Goal: Task Accomplishment & Management: Manage account settings

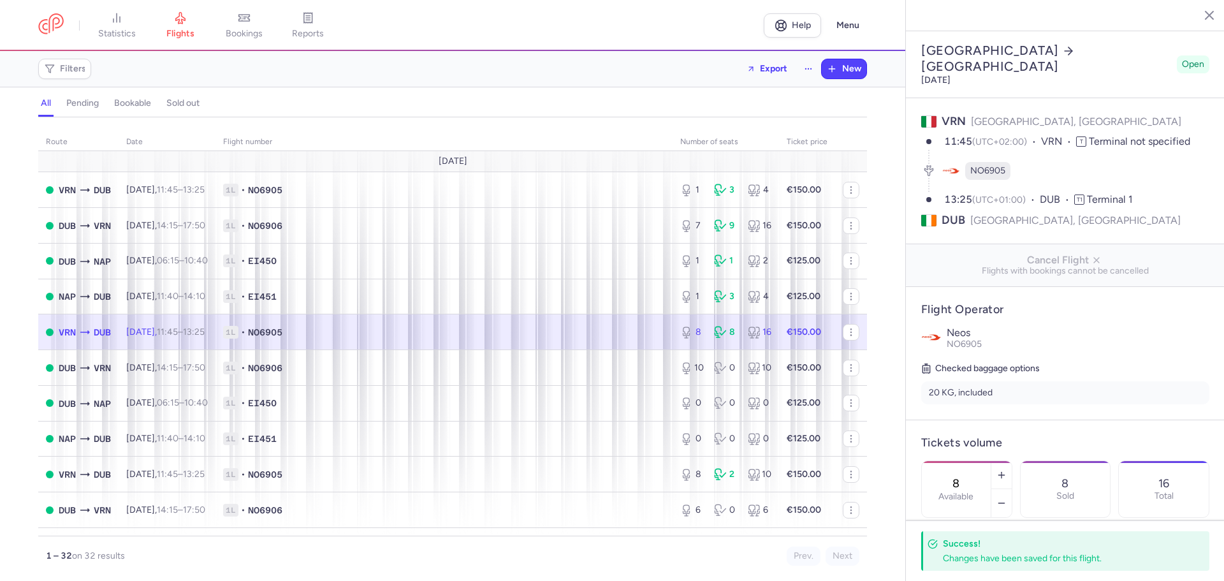
select select "days"
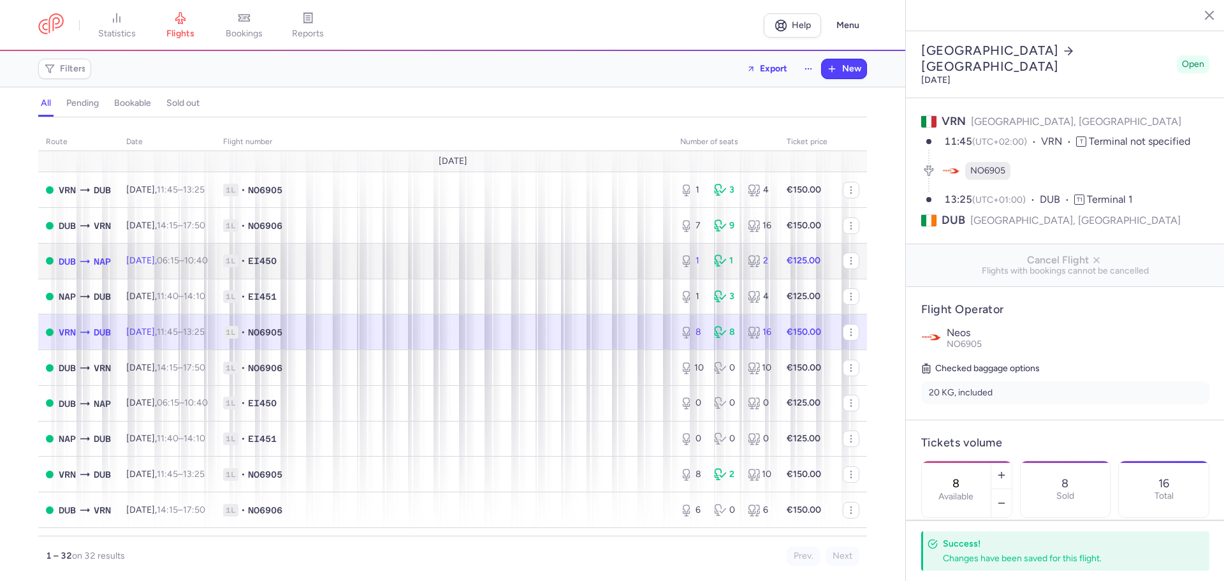
click at [366, 254] on td "1L • EI450" at bounding box center [443, 261] width 457 height 36
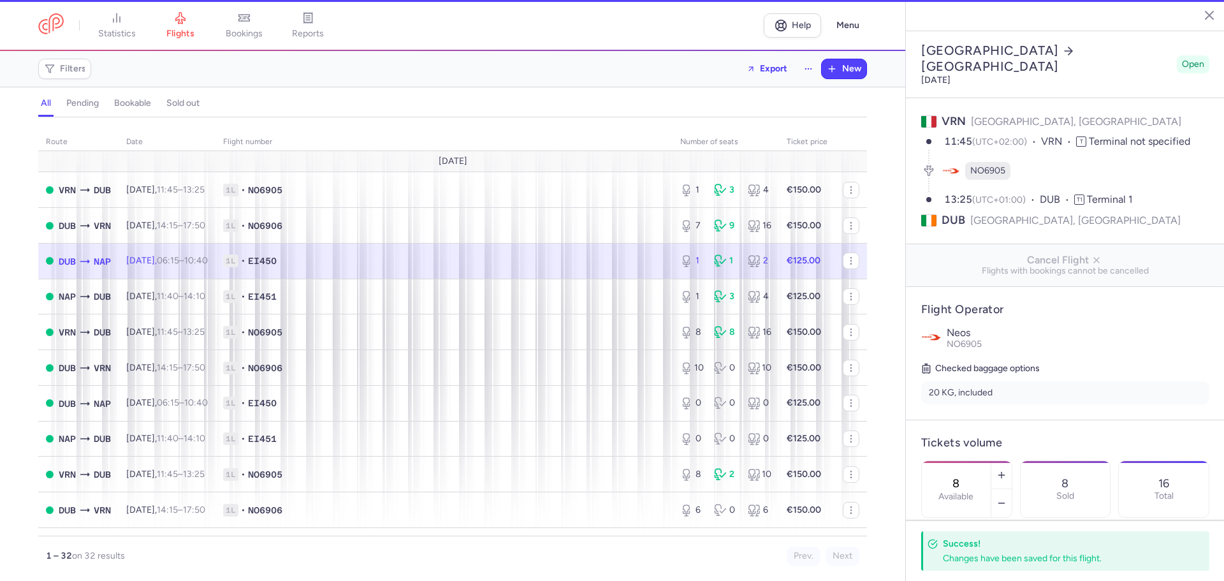
type input "1"
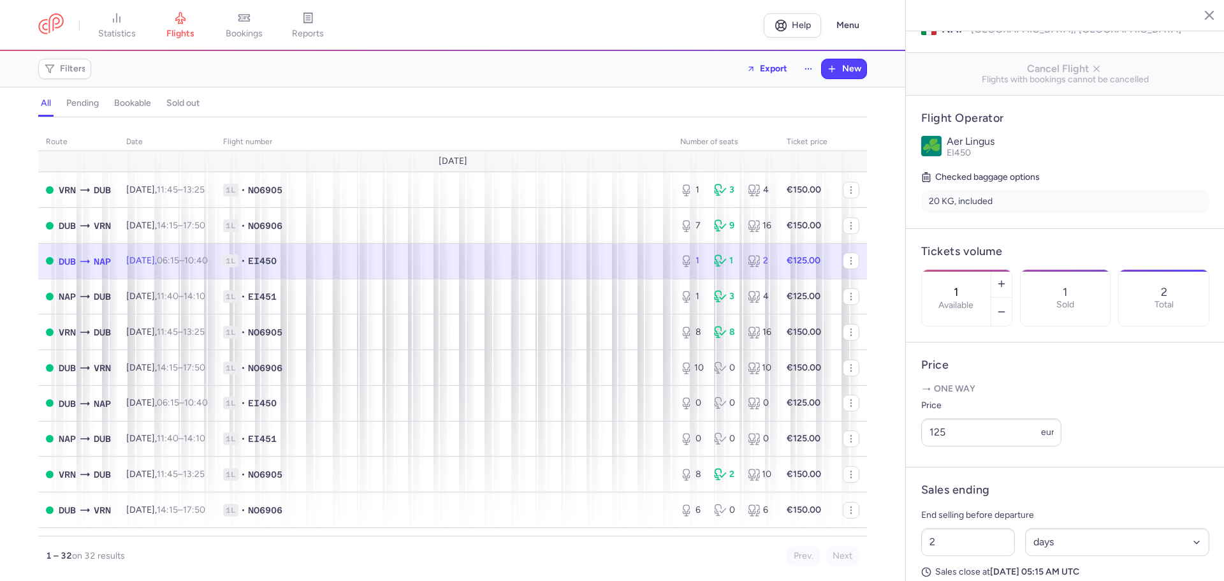
scroll to position [255, 0]
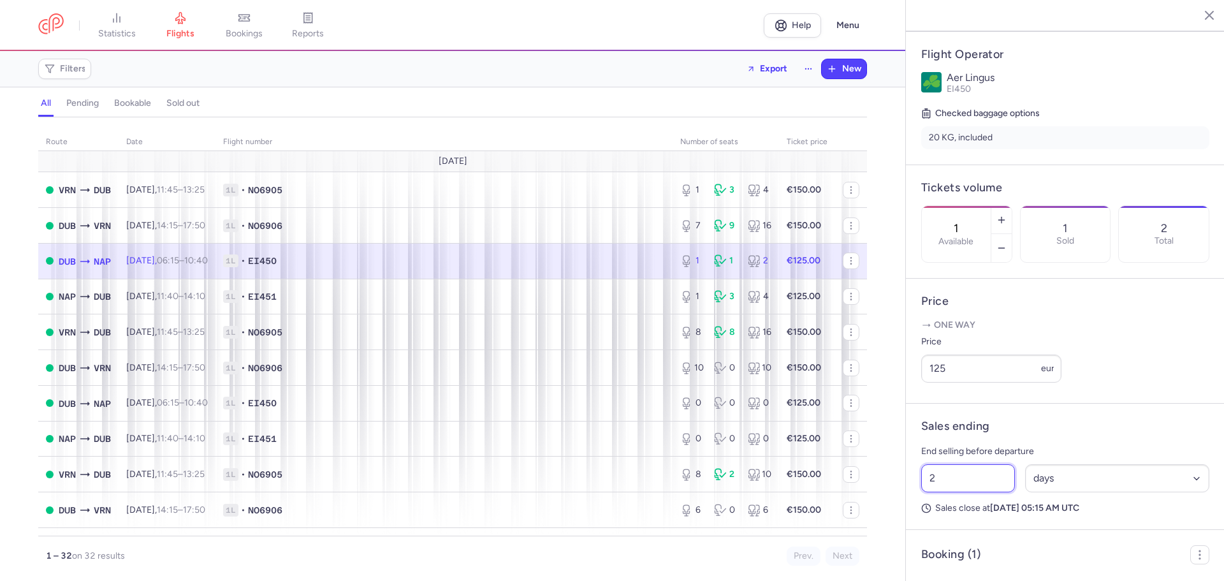
click at [972, 491] on input "2" at bounding box center [968, 478] width 94 height 28
type input "4"
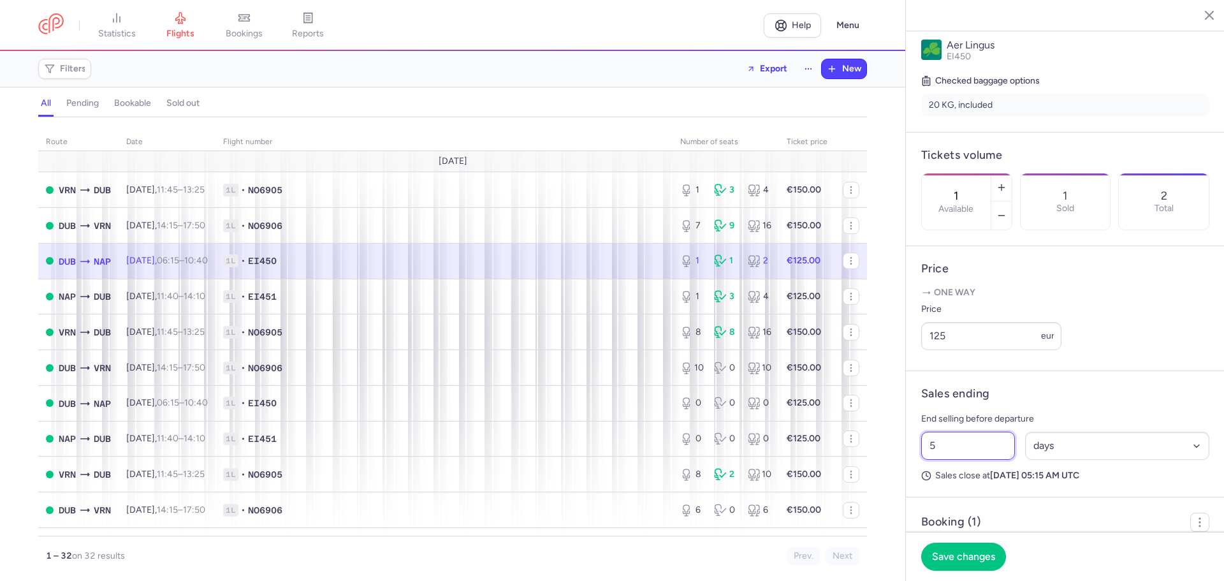
scroll to position [319, 0]
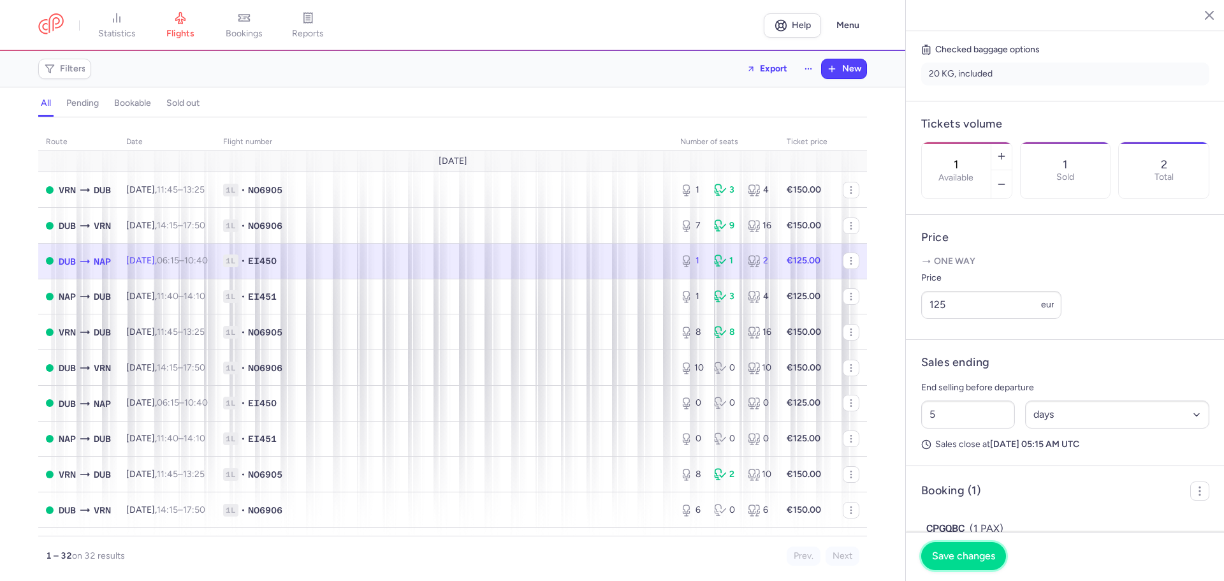
click at [964, 558] on span "Save changes" at bounding box center [963, 555] width 63 height 11
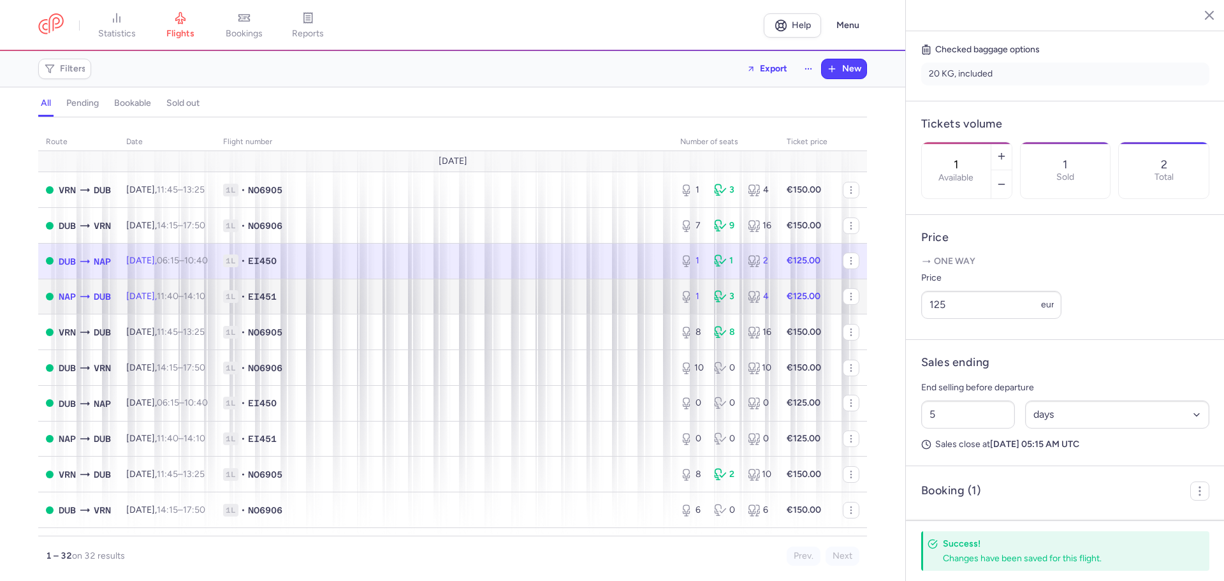
click at [205, 297] on time "14:10 +0" at bounding box center [195, 296] width 22 height 11
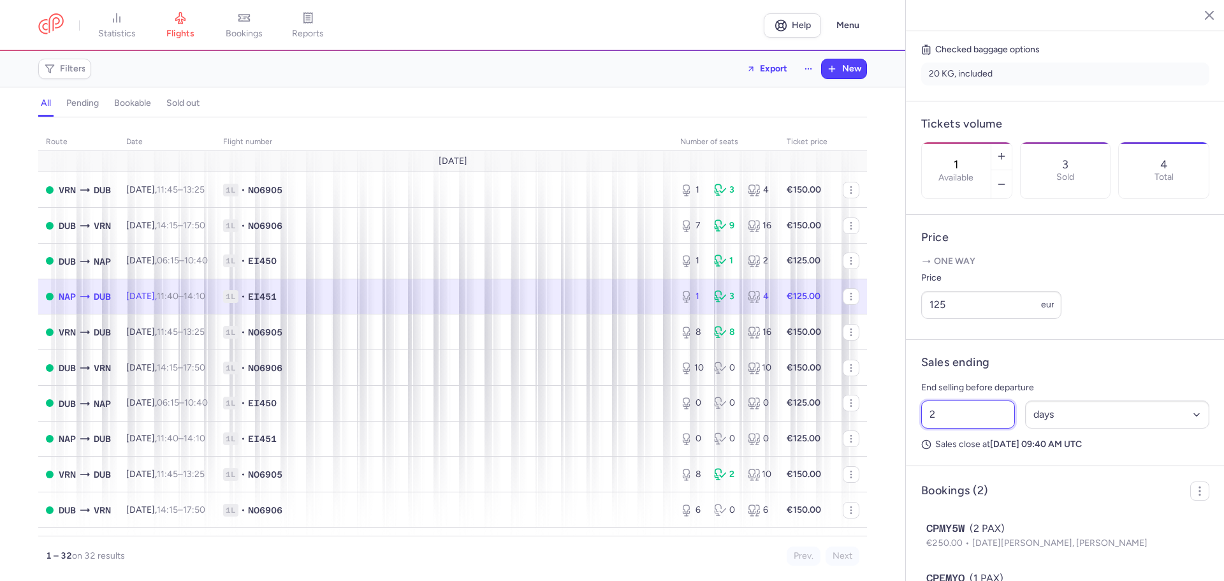
click at [938, 428] on input "2" at bounding box center [968, 414] width 94 height 28
type input "5"
click at [972, 558] on span "Save changes" at bounding box center [963, 555] width 63 height 11
